Goal: Use online tool/utility: Utilize a website feature to perform a specific function

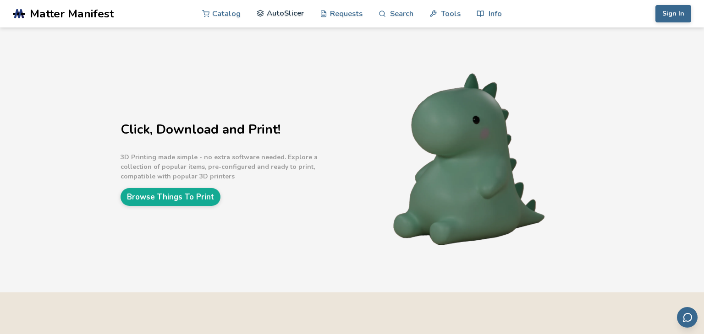
click at [284, 16] on link "AutoSlicer" at bounding box center [280, 13] width 47 height 27
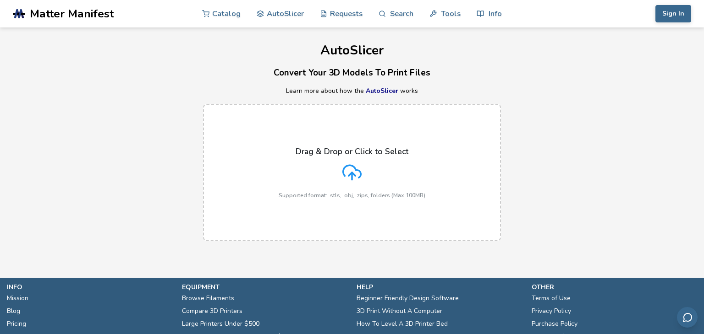
click at [314, 196] on p "Supported format: .stls, .obj, .zips, folders (Max 100MB)" at bounding box center [351, 195] width 147 height 6
click at [0, 0] on input "Drag & Drop or Click to Select Supported format: .stls, .obj, .zips, folders (M…" at bounding box center [0, 0] width 0 height 0
click at [306, 152] on p "Drag & Drop or Click to Select" at bounding box center [351, 151] width 113 height 9
click at [0, 0] on input "Drag & Drop or Click to Select Supported format: .stls, .obj, .zips, folders (M…" at bounding box center [0, 0] width 0 height 0
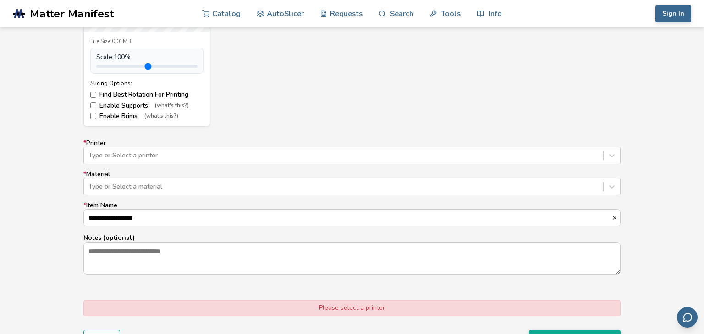
scroll to position [489, 0]
click at [358, 153] on div at bounding box center [343, 154] width 510 height 9
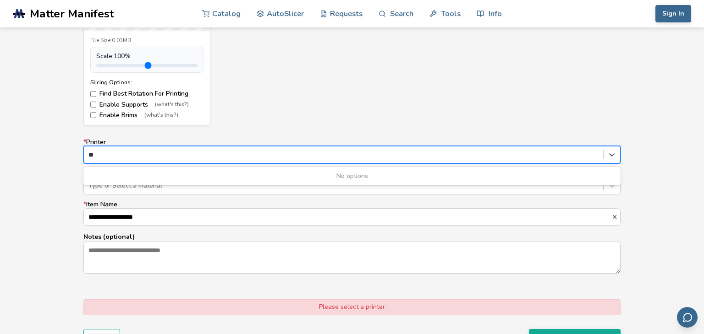
scroll to position [0, 0]
type input "*"
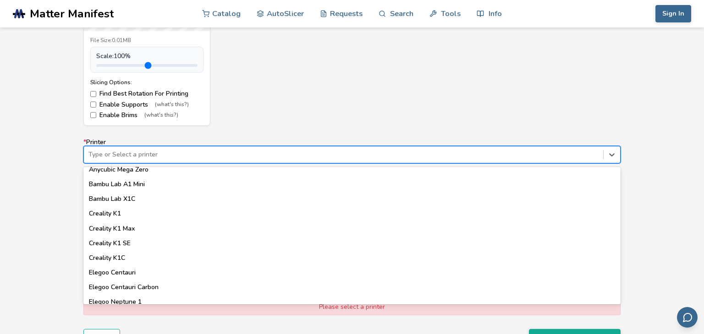
scroll to position [219, 0]
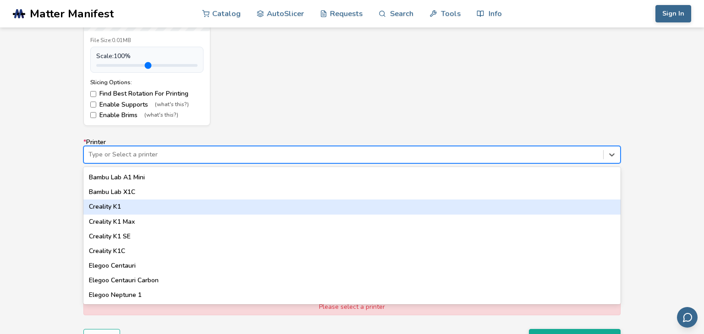
click at [138, 208] on div "Creality K1" at bounding box center [351, 207] width 537 height 15
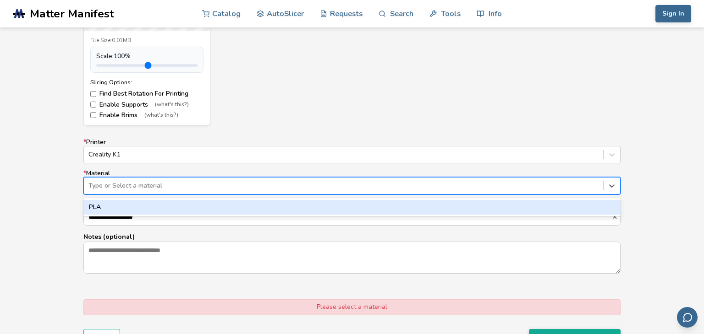
click at [147, 187] on div at bounding box center [343, 185] width 510 height 9
click at [140, 205] on div "PLA" at bounding box center [351, 207] width 537 height 15
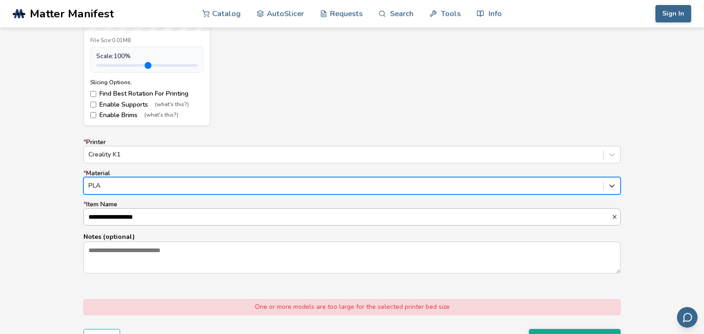
click at [139, 220] on input "**********" at bounding box center [347, 217] width 527 height 16
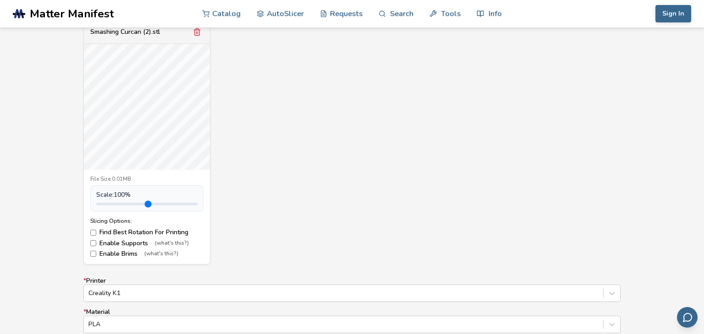
scroll to position [348, 0]
type input "***"
click at [115, 205] on input "range" at bounding box center [146, 206] width 101 height 3
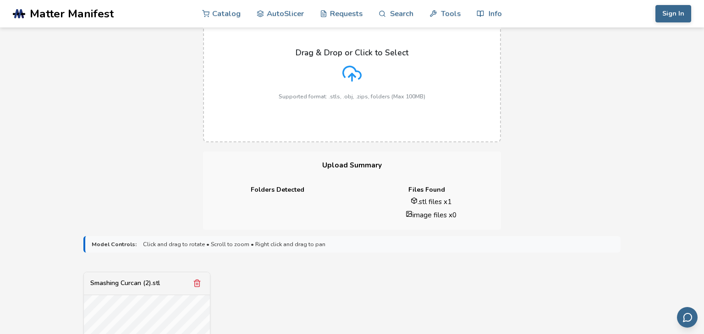
scroll to position [97, 0]
click at [423, 204] on li ".stl files x 1" at bounding box center [430, 204] width 127 height 10
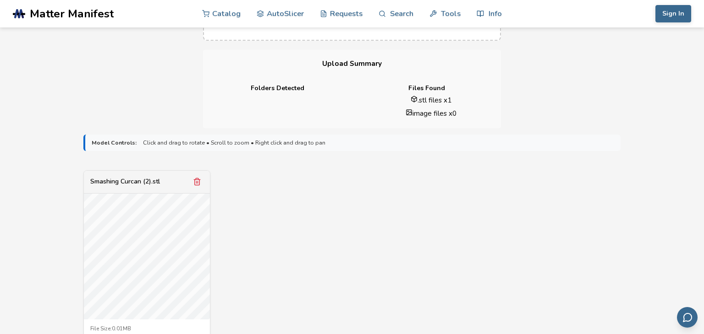
scroll to position [0, 0]
